Goal: Task Accomplishment & Management: Use online tool/utility

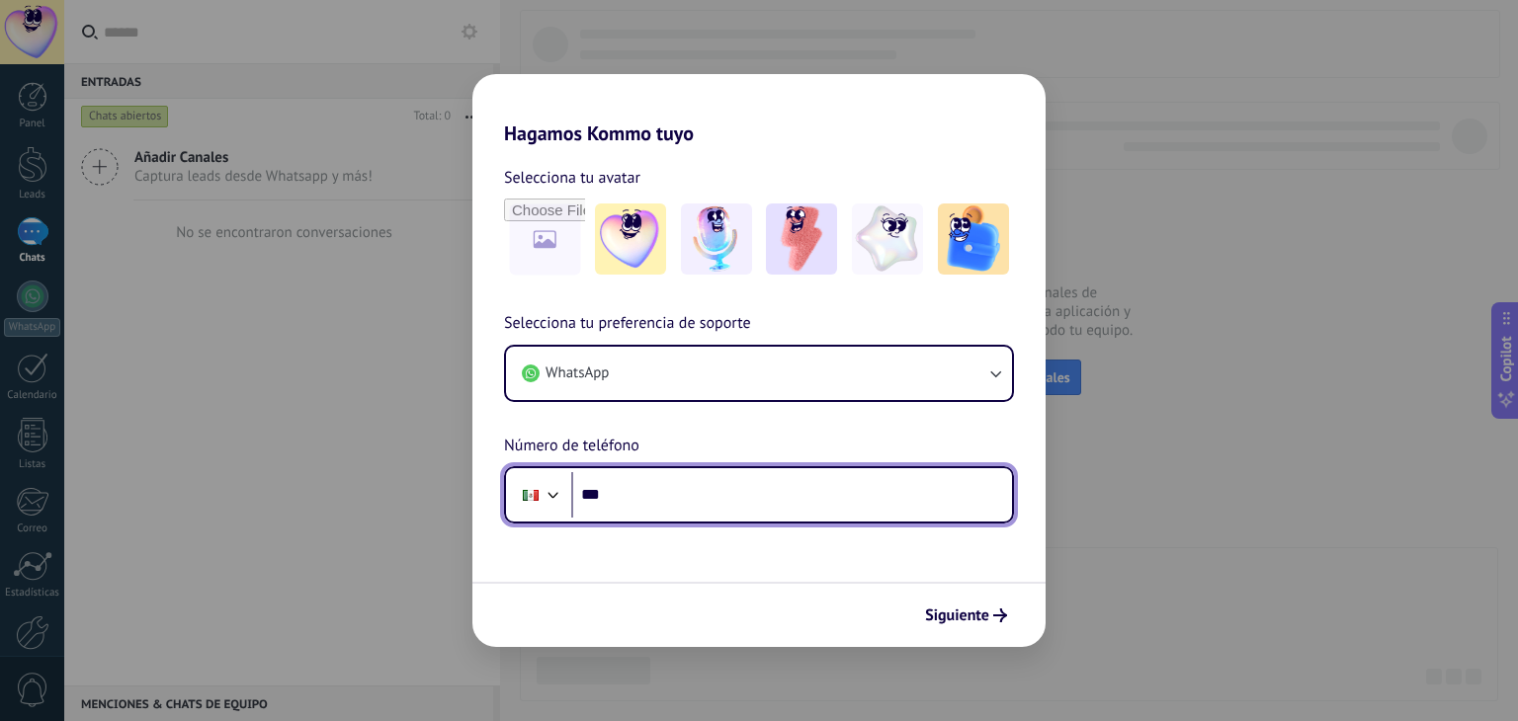
click at [685, 493] on input "***" at bounding box center [791, 494] width 441 height 45
type input "**********"
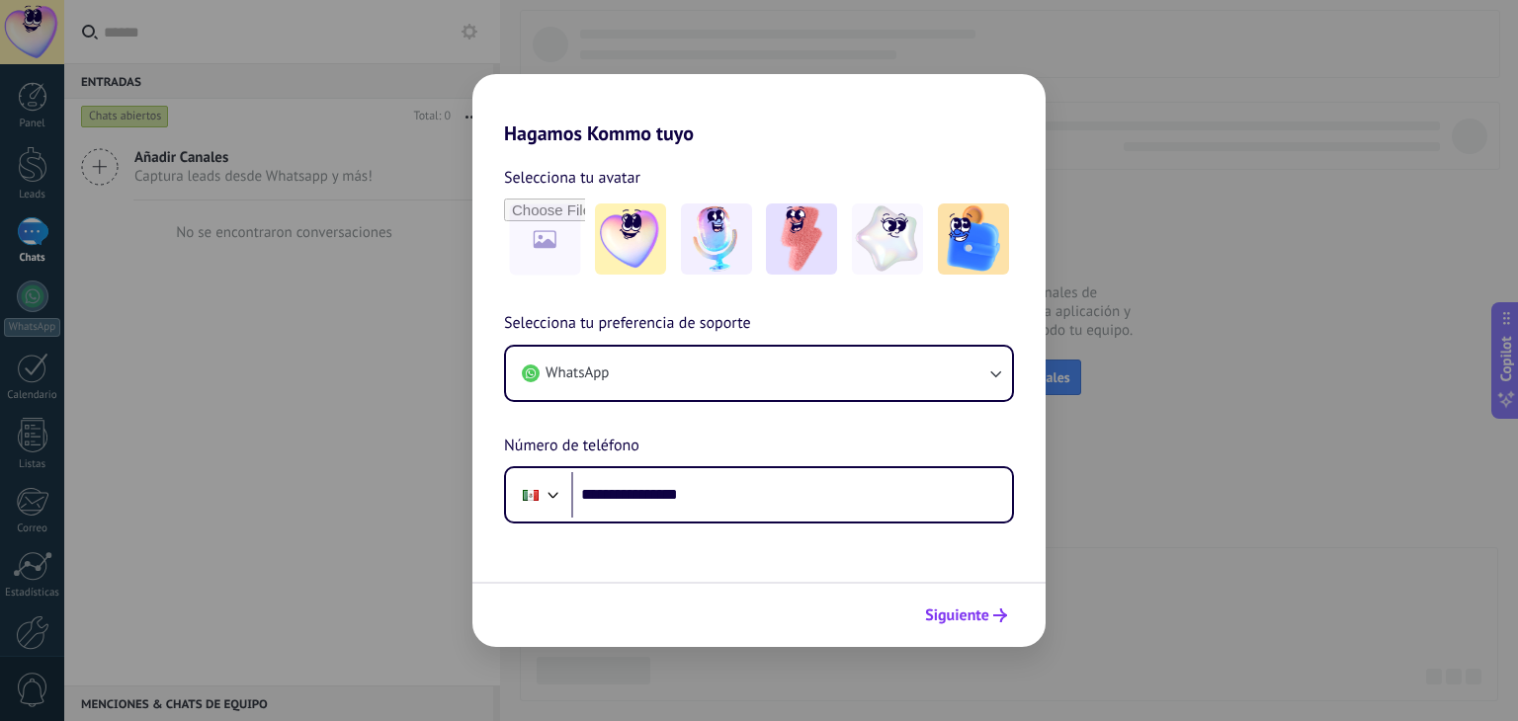
click at [952, 616] on span "Siguiente" at bounding box center [957, 616] width 64 height 14
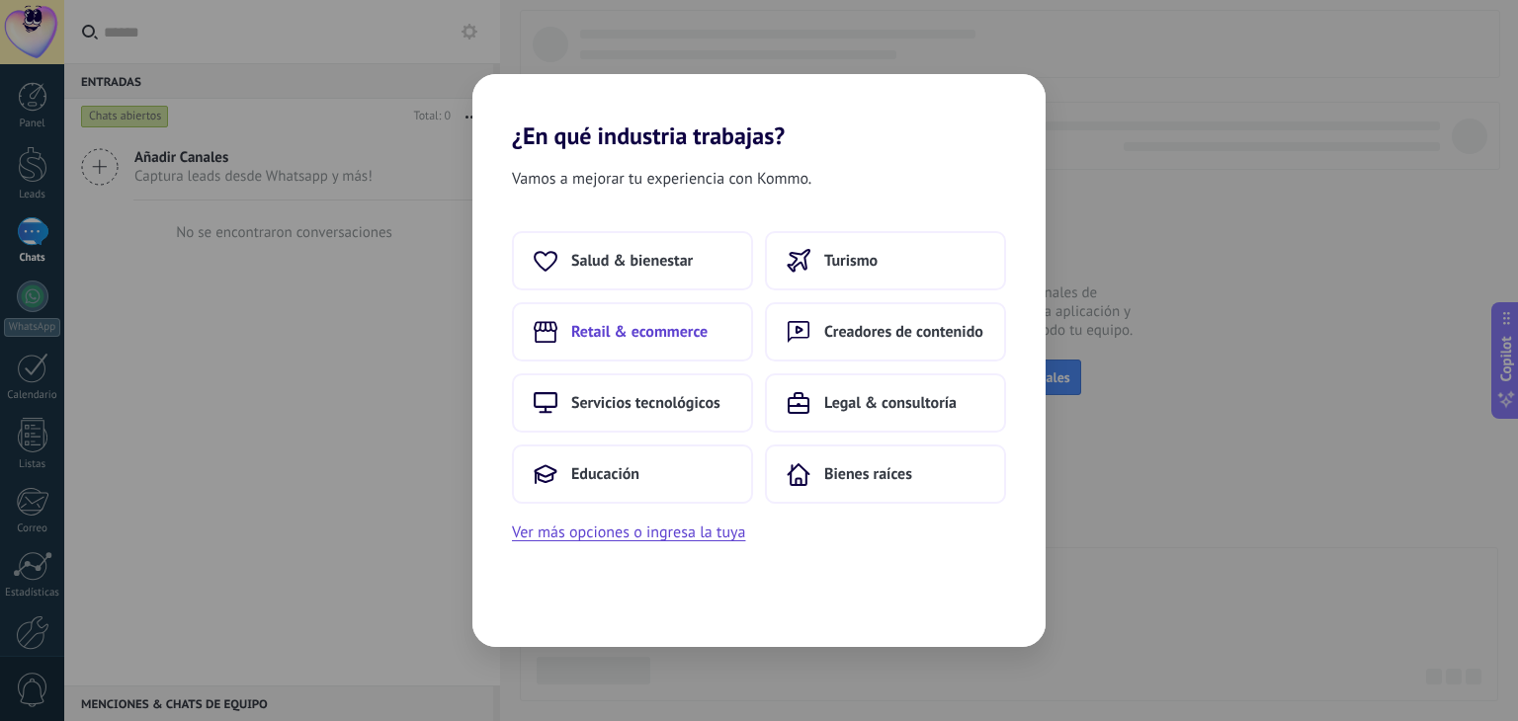
click at [658, 339] on span "Retail & ecommerce" at bounding box center [639, 332] width 136 height 20
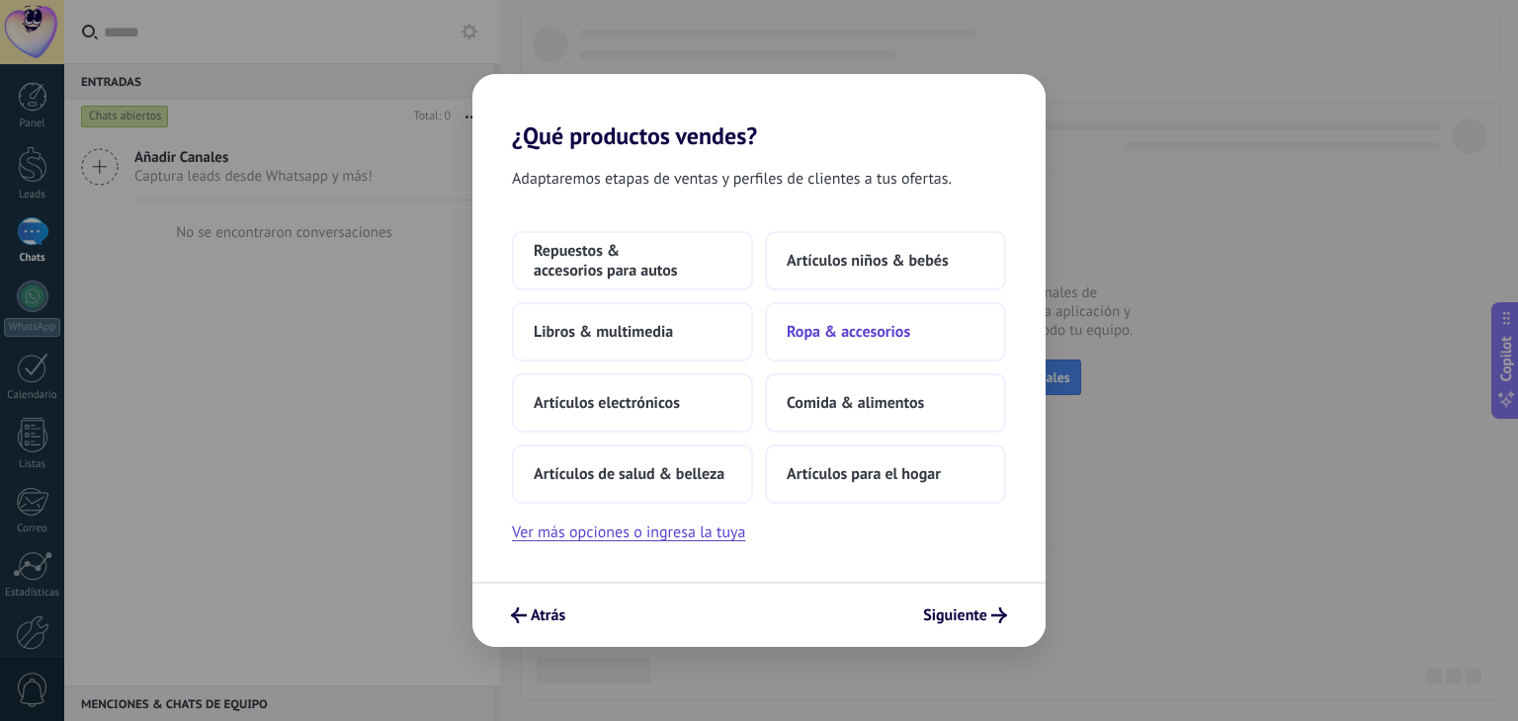
click at [807, 317] on button "Ropa & accesorios" at bounding box center [885, 331] width 241 height 59
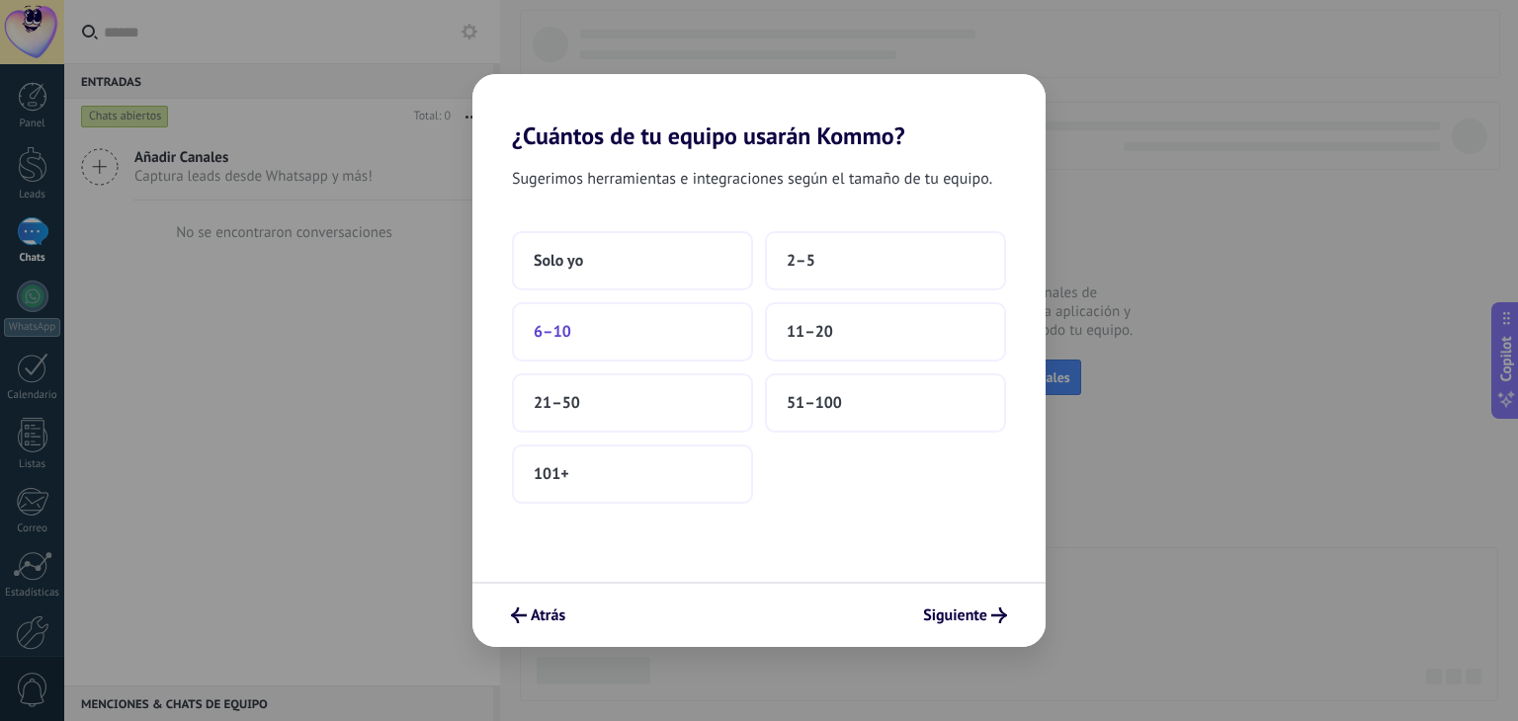
click at [657, 340] on button "6–10" at bounding box center [632, 331] width 241 height 59
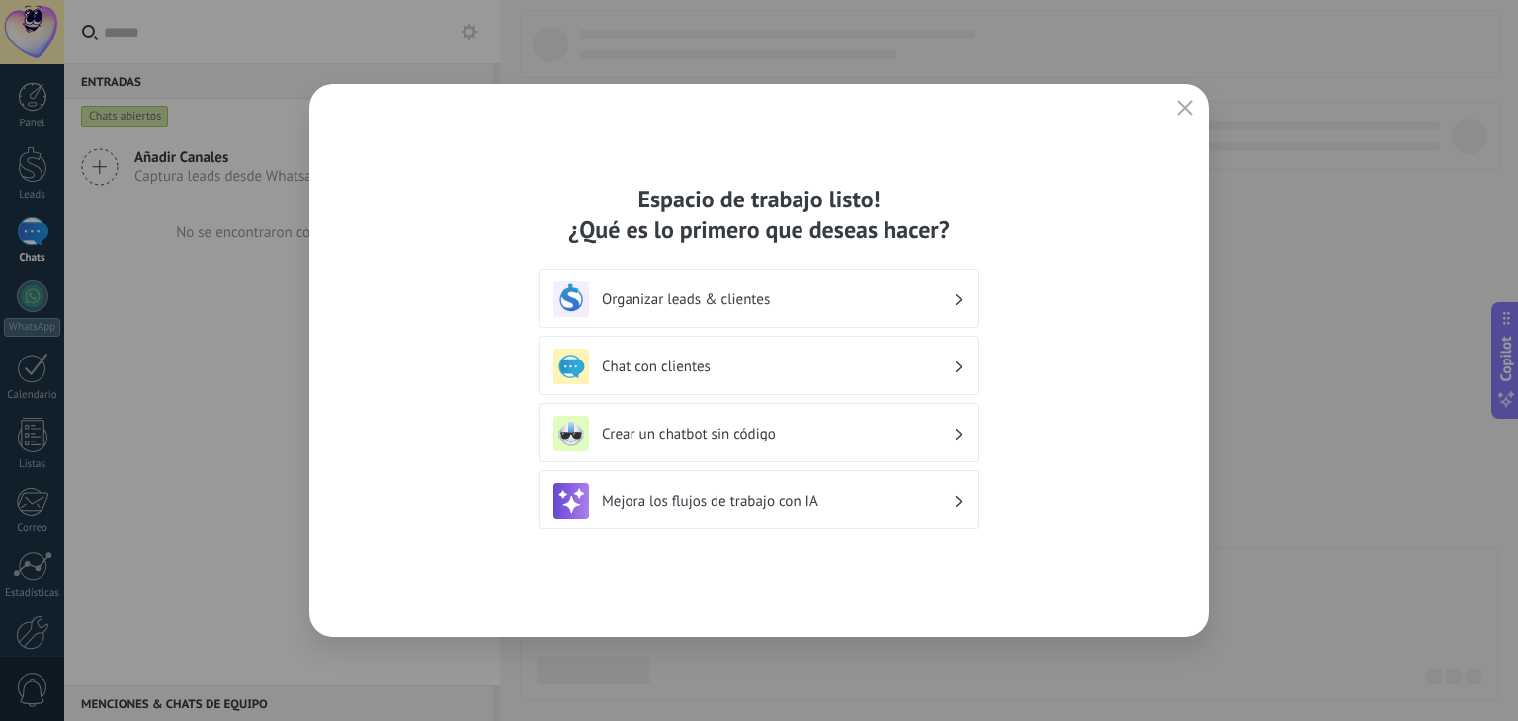
click at [704, 361] on h3 "Chat con clientes" at bounding box center [777, 367] width 351 height 19
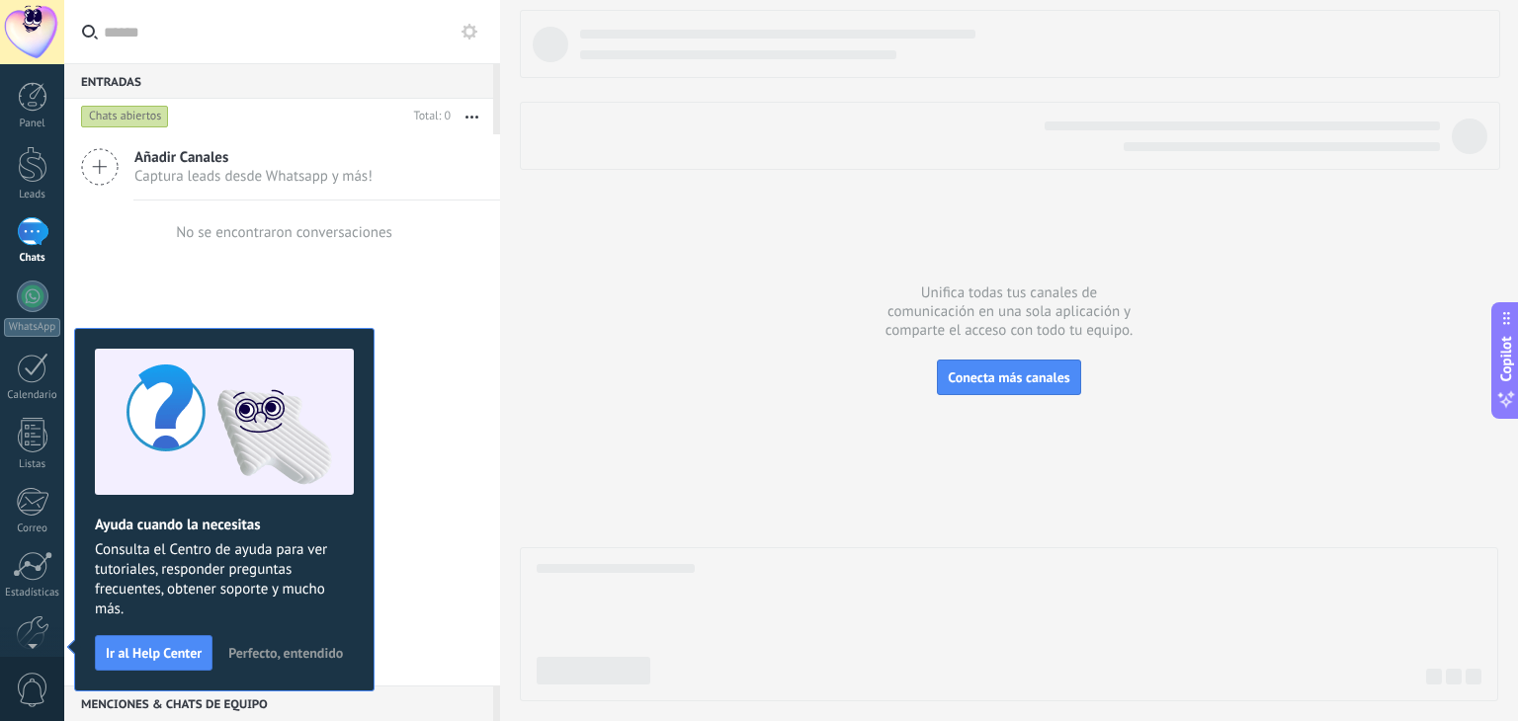
click at [259, 653] on span "Perfecto, entendido" at bounding box center [285, 653] width 115 height 14
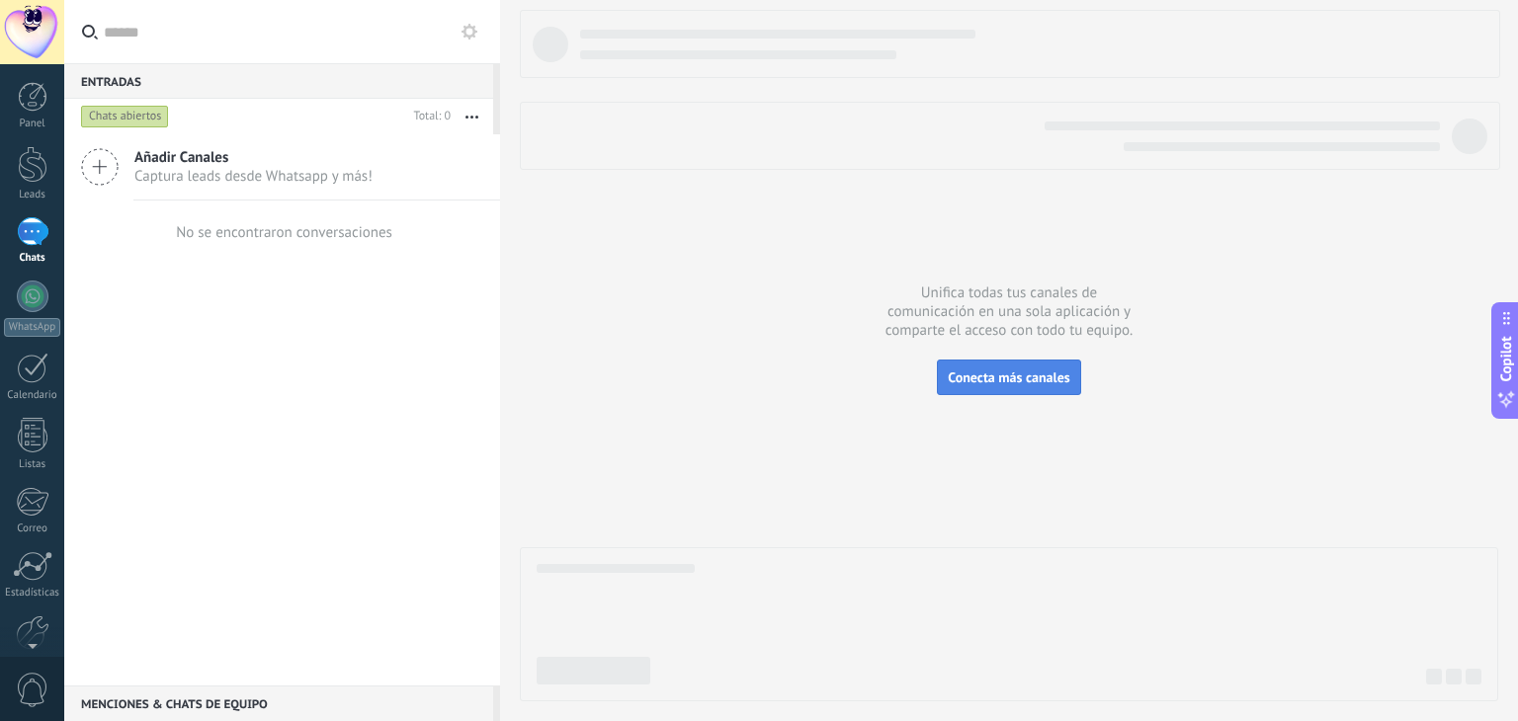
click at [989, 379] on span "Conecta más canales" at bounding box center [1009, 378] width 122 height 18
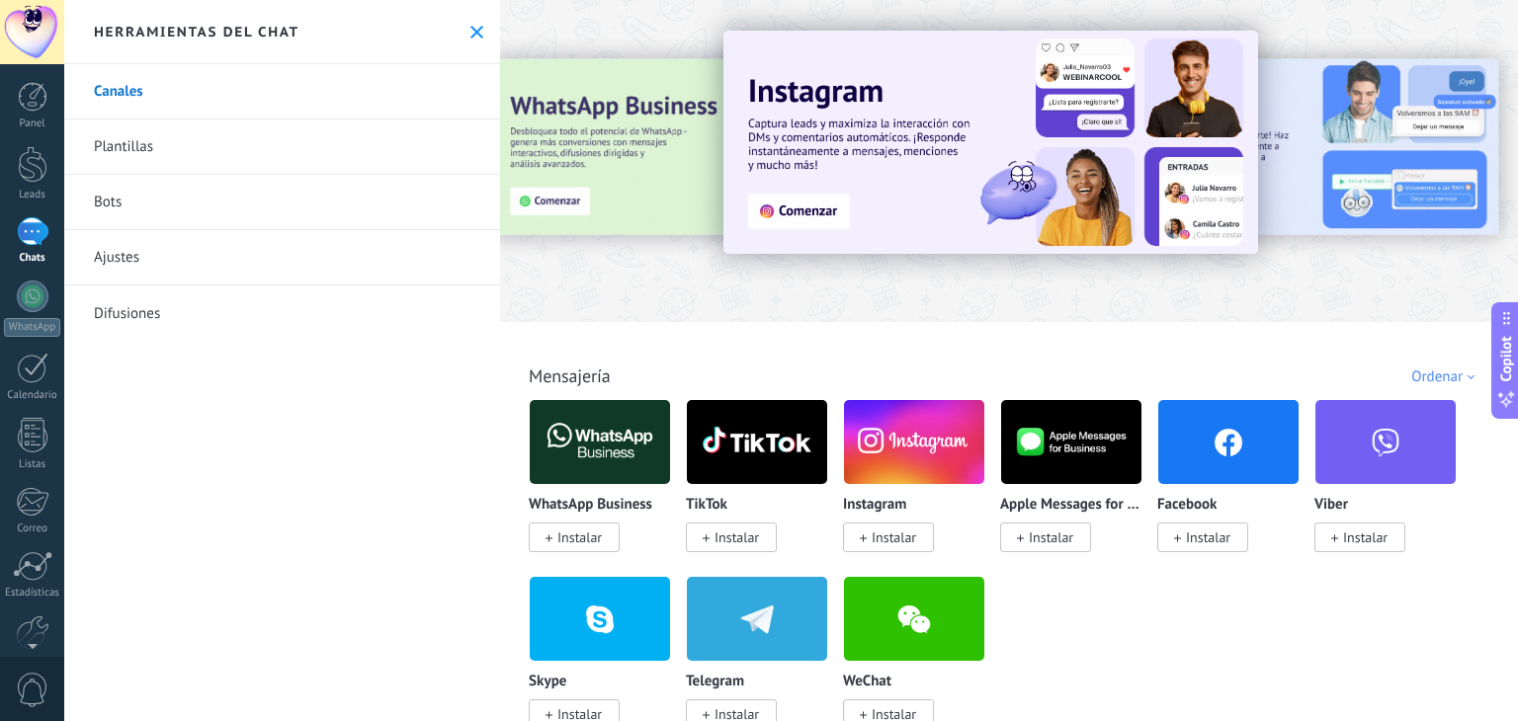
click at [473, 36] on use at bounding box center [476, 32] width 13 height 13
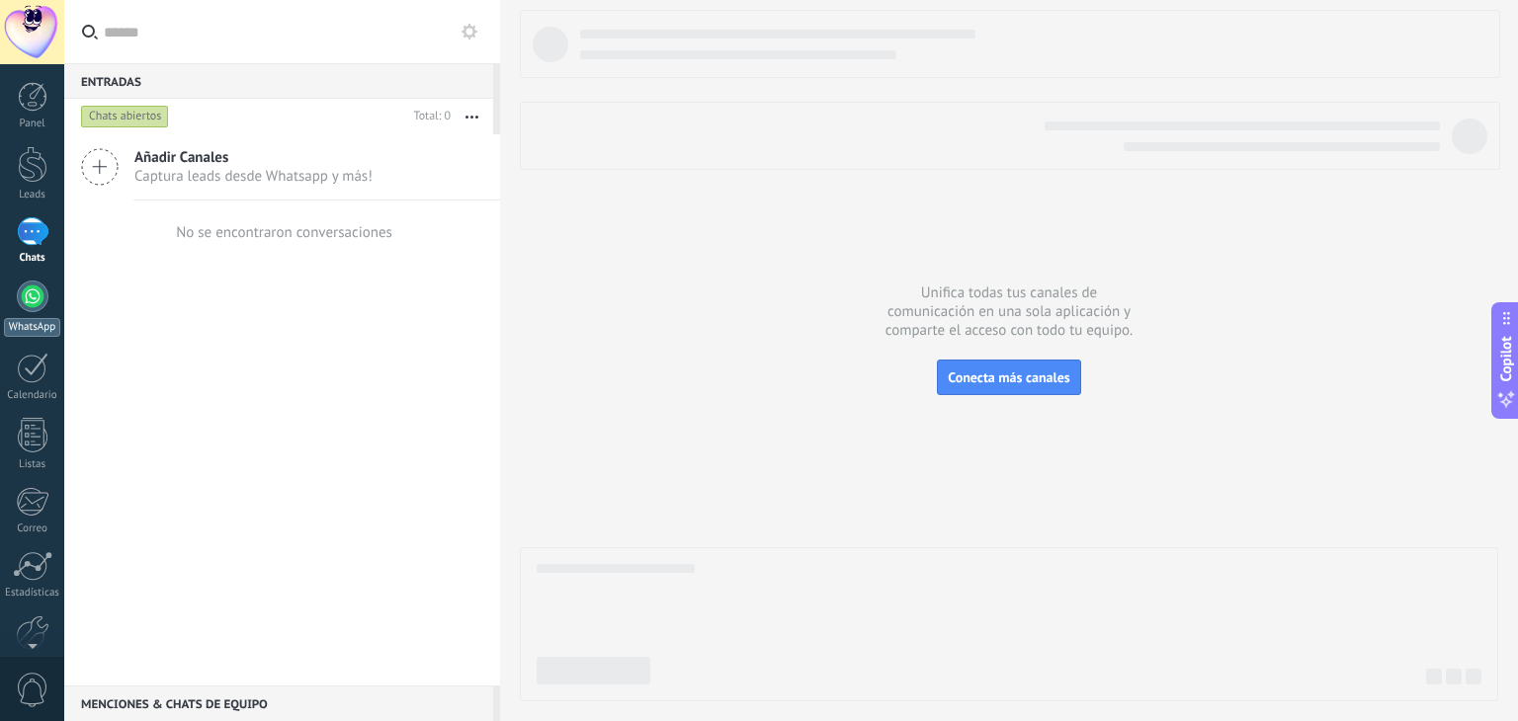
click at [18, 298] on div at bounding box center [33, 297] width 32 height 32
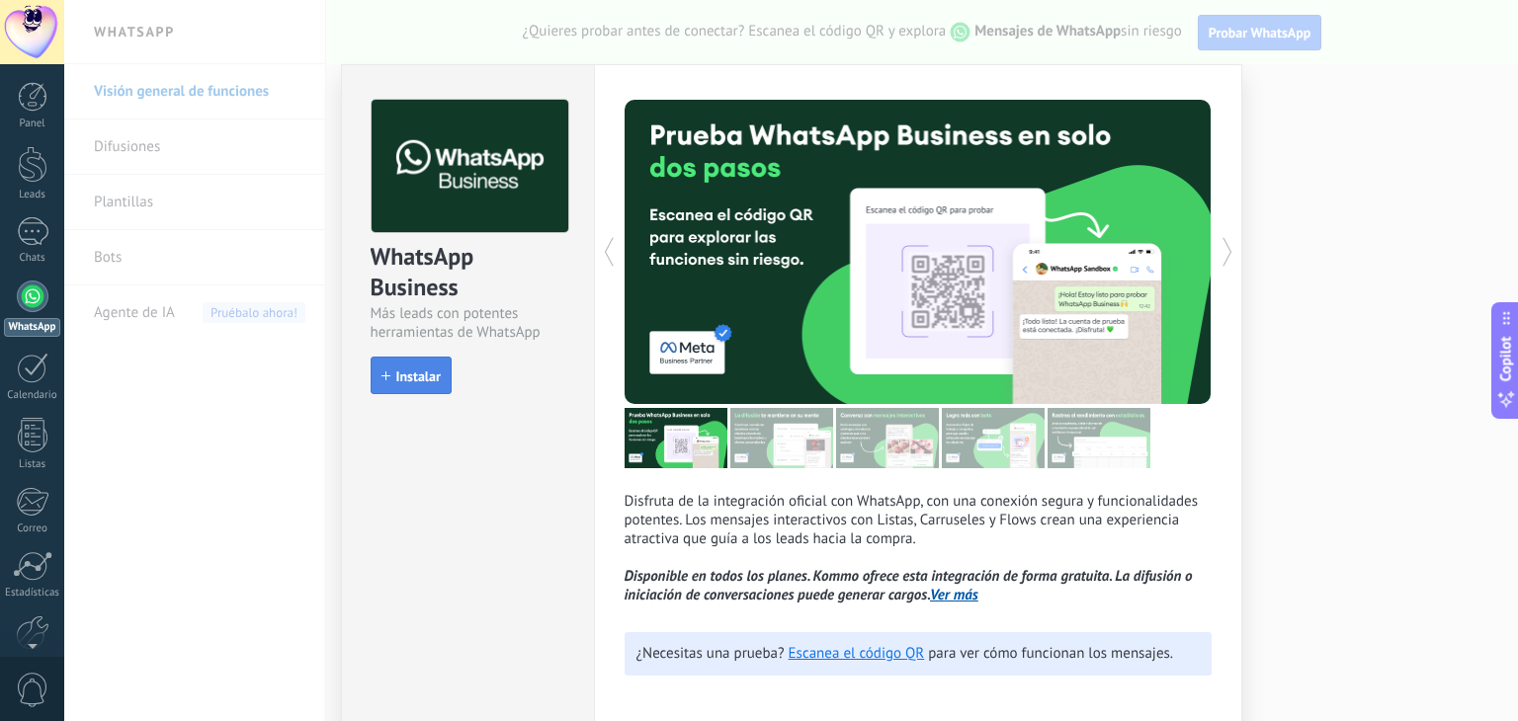
click at [396, 370] on span "Instalar" at bounding box center [418, 377] width 44 height 14
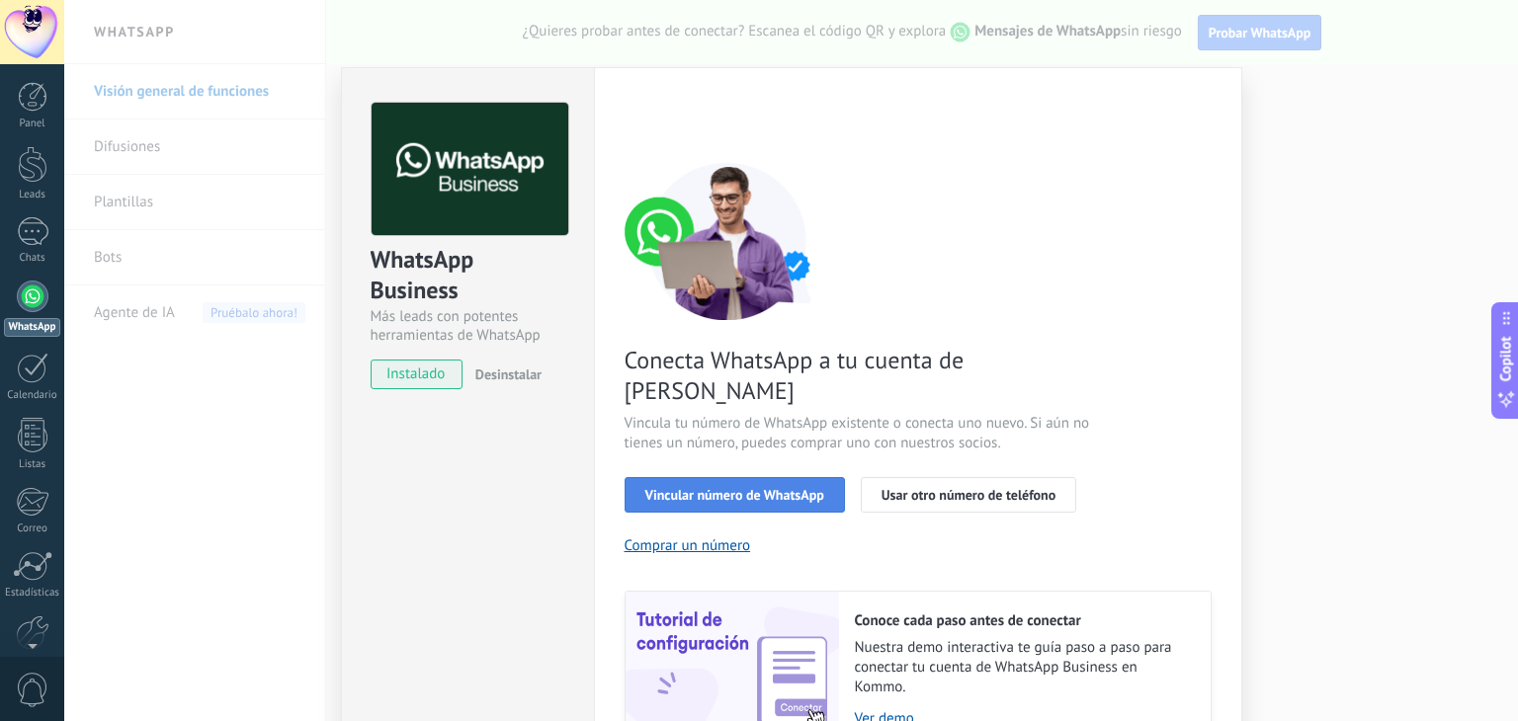
click at [716, 488] on span "Vincular número de WhatsApp" at bounding box center [734, 495] width 179 height 14
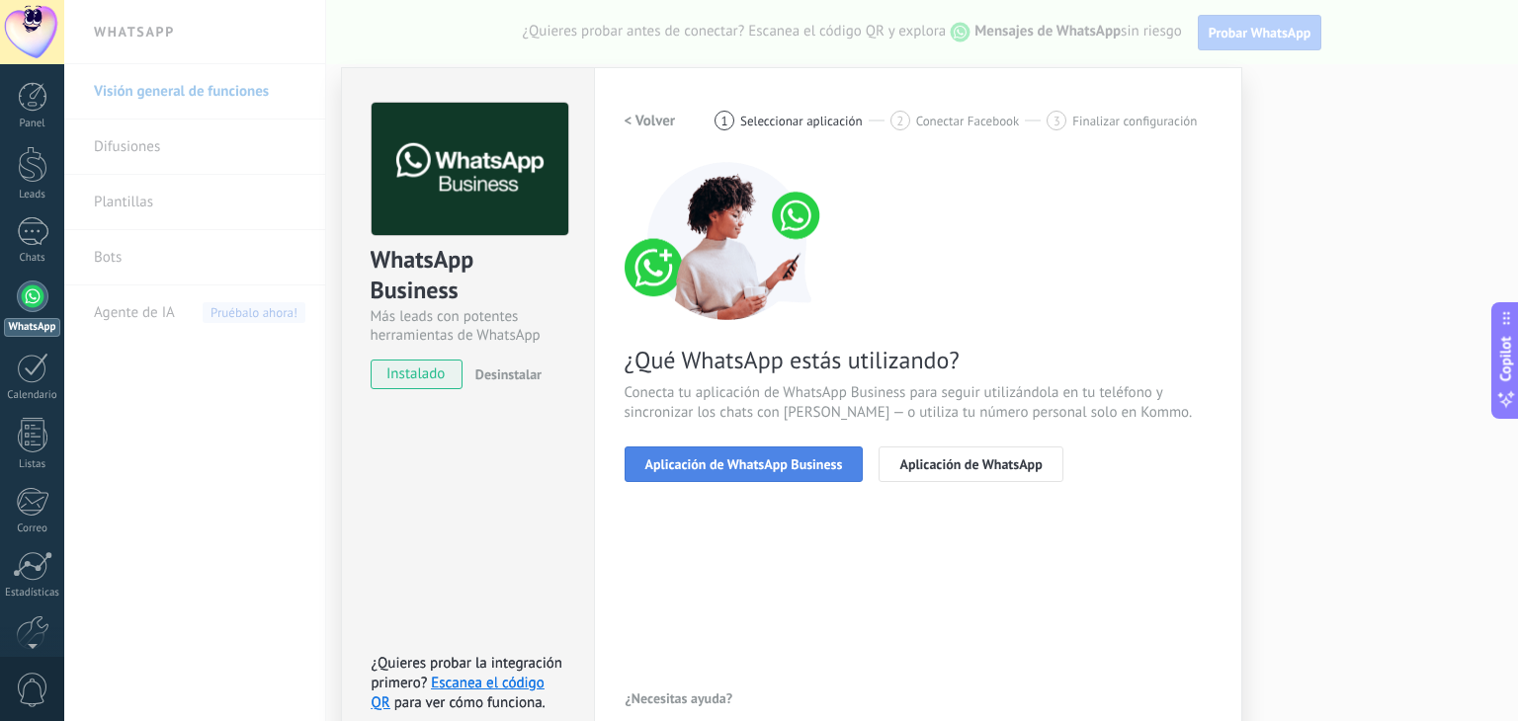
click at [739, 463] on span "Aplicación de WhatsApp Business" at bounding box center [744, 465] width 198 height 14
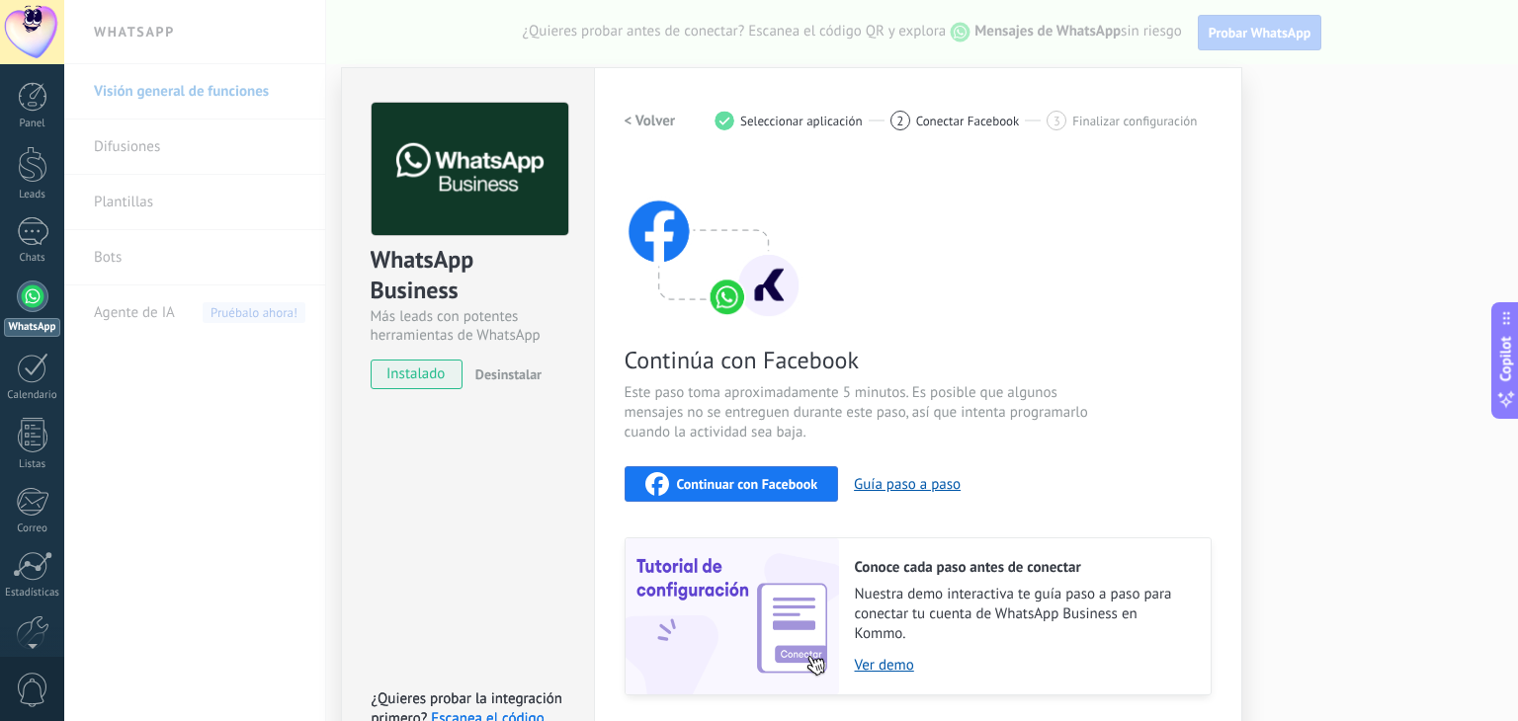
click at [810, 487] on span "Continuar con Facebook" at bounding box center [747, 484] width 141 height 14
click at [915, 490] on button "Guía paso a paso" at bounding box center [907, 484] width 107 height 19
click at [402, 377] on span "instalado" at bounding box center [417, 375] width 90 height 30
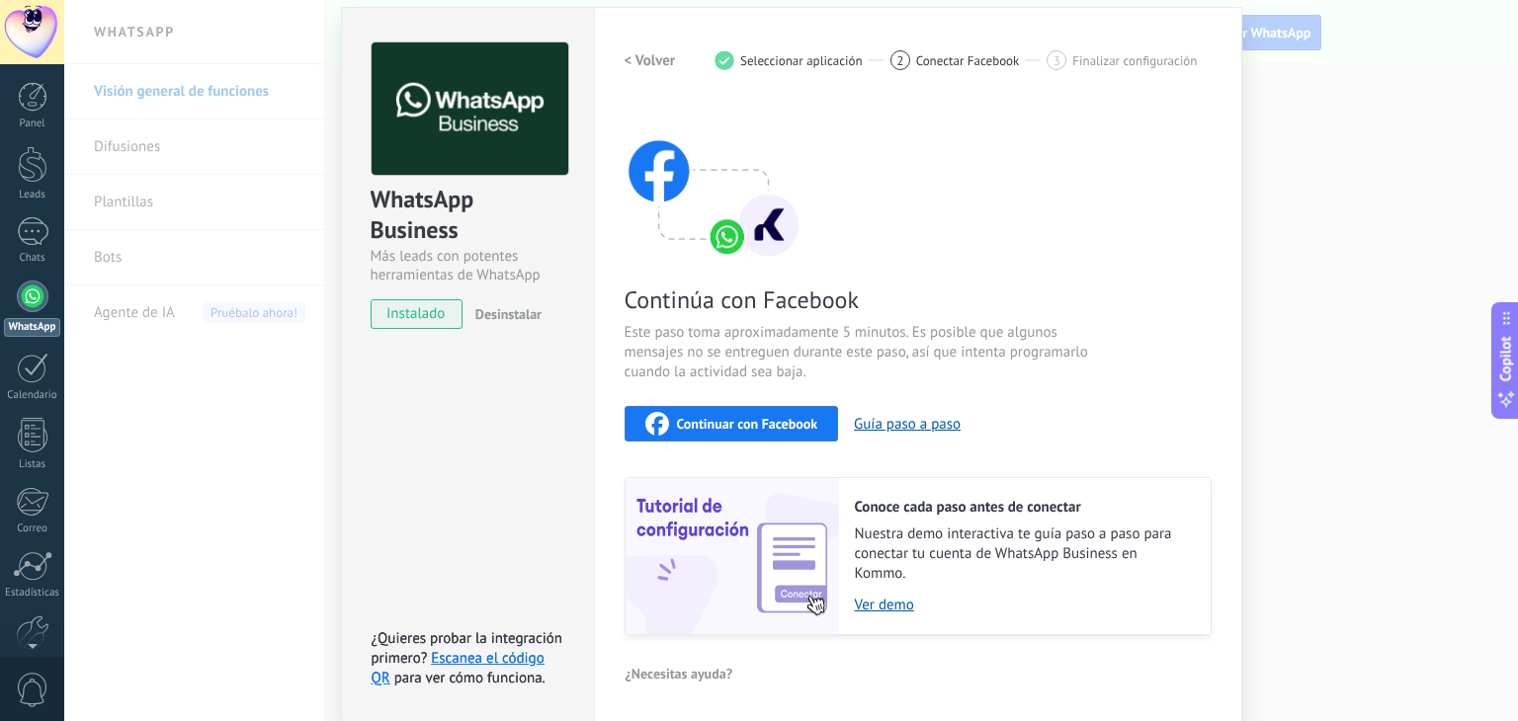
scroll to position [61, 0]
click at [688, 416] on span "Continuar con Facebook" at bounding box center [747, 423] width 141 height 14
